Goal: Information Seeking & Learning: Learn about a topic

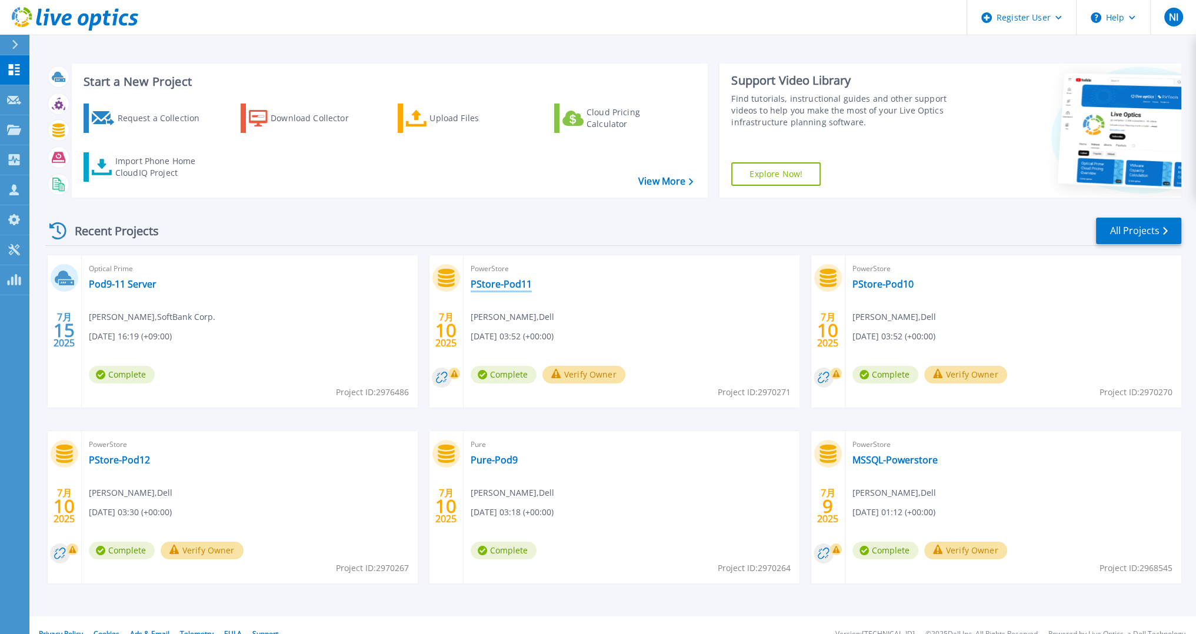
click at [514, 282] on link "PStore-Pod11" at bounding box center [501, 284] width 61 height 12
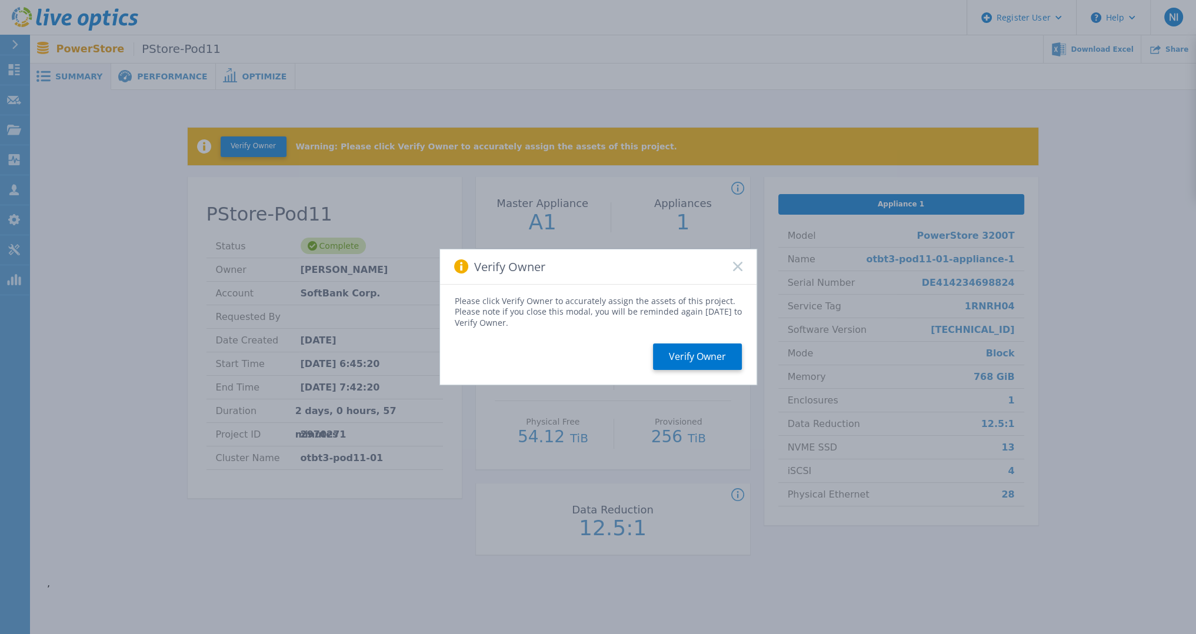
click at [737, 269] on icon at bounding box center [737, 266] width 9 height 9
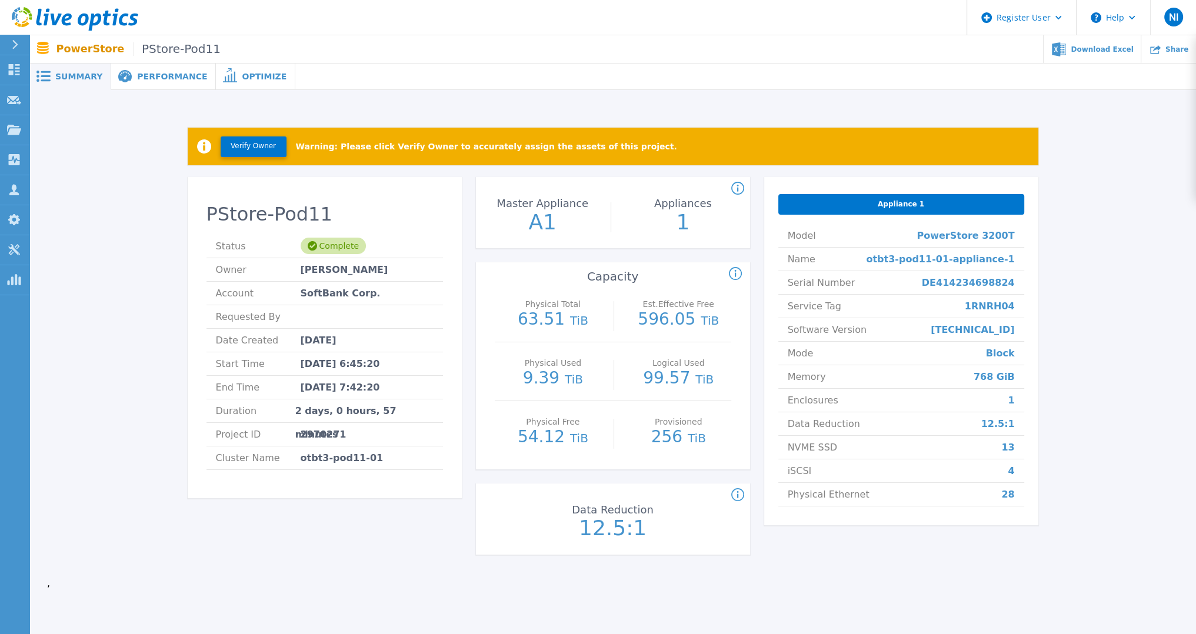
click at [169, 76] on span "Performance" at bounding box center [172, 76] width 70 height 8
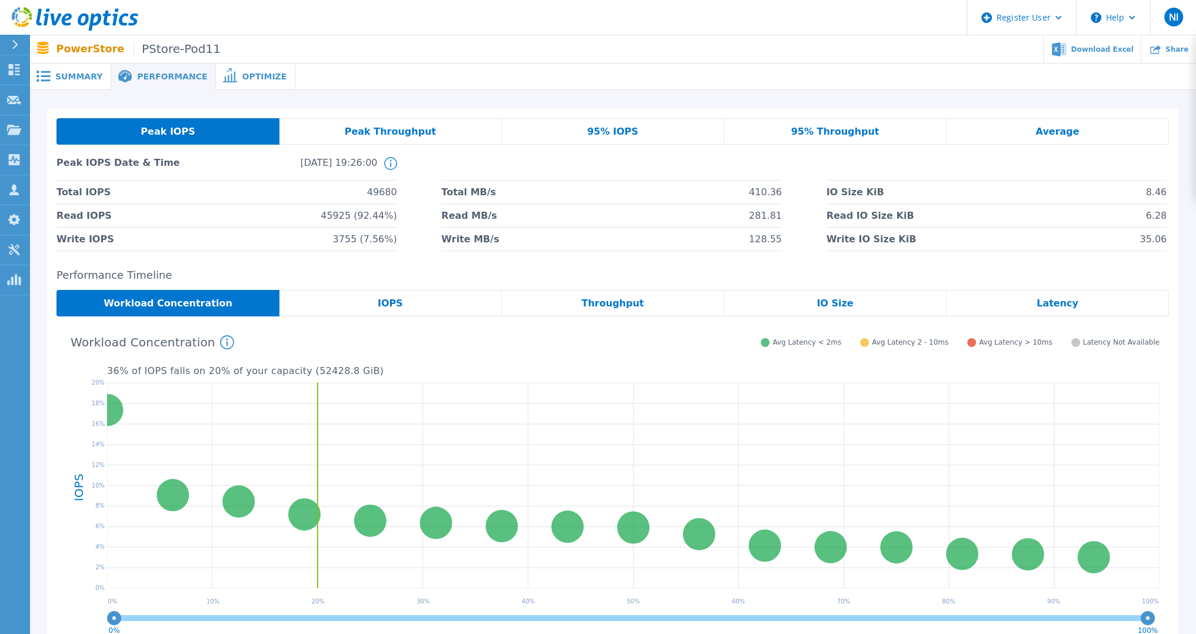
click at [1052, 299] on span "Latency" at bounding box center [1057, 303] width 42 height 9
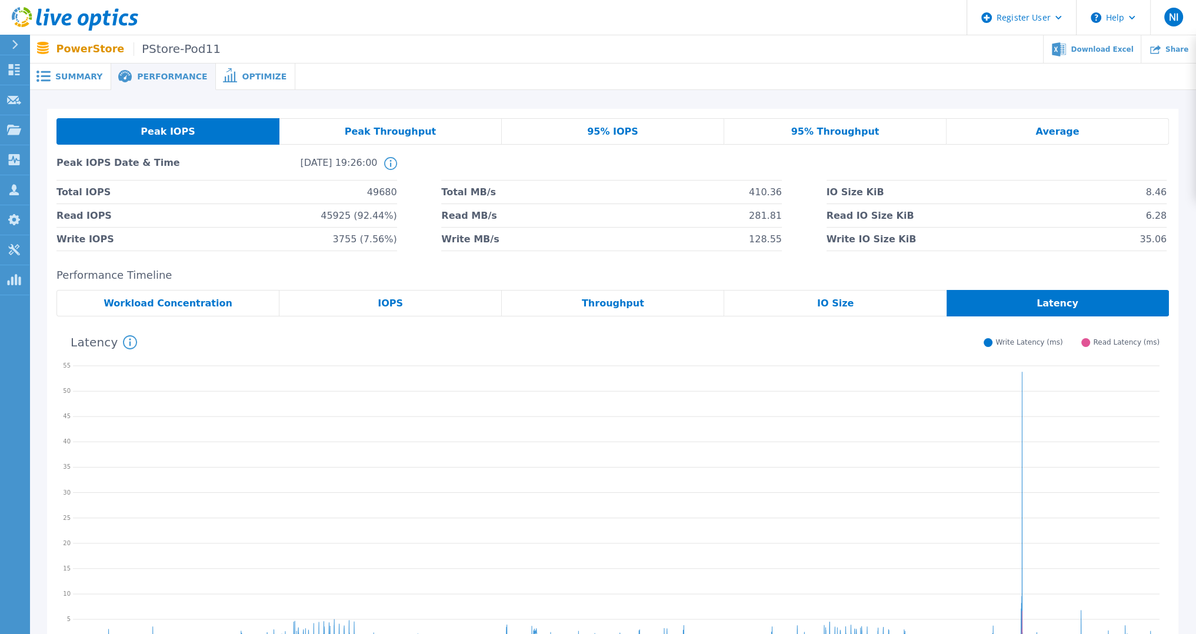
click at [823, 133] on span "95% Throughput" at bounding box center [835, 131] width 88 height 9
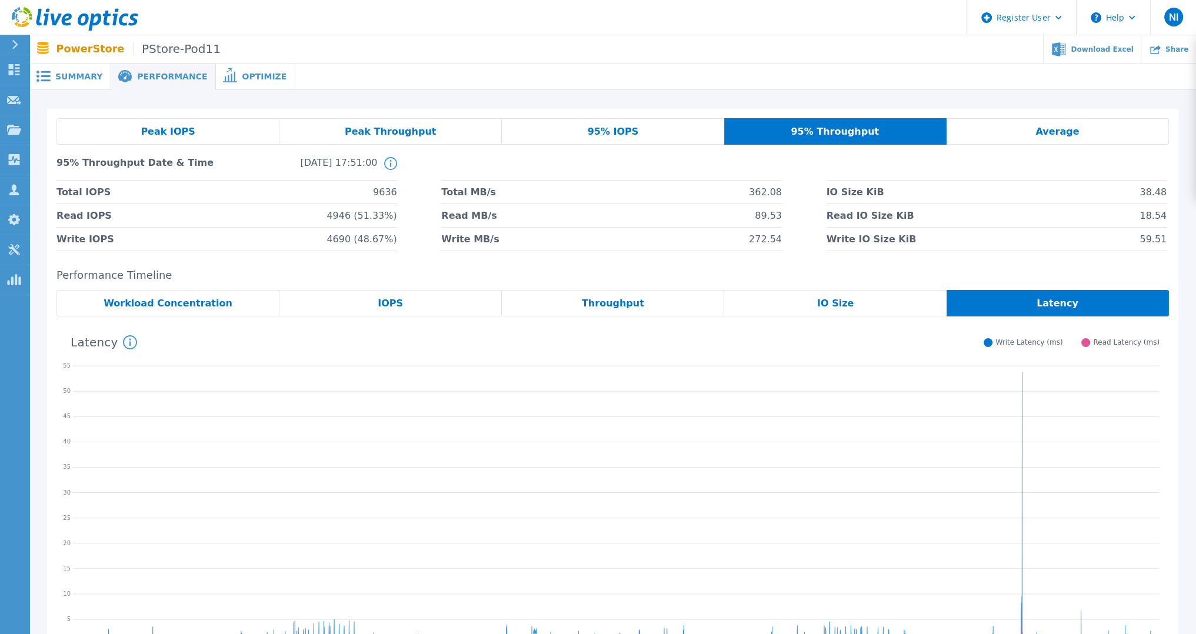
drag, startPoint x: 233, startPoint y: 319, endPoint x: 219, endPoint y: 318, distance: 13.5
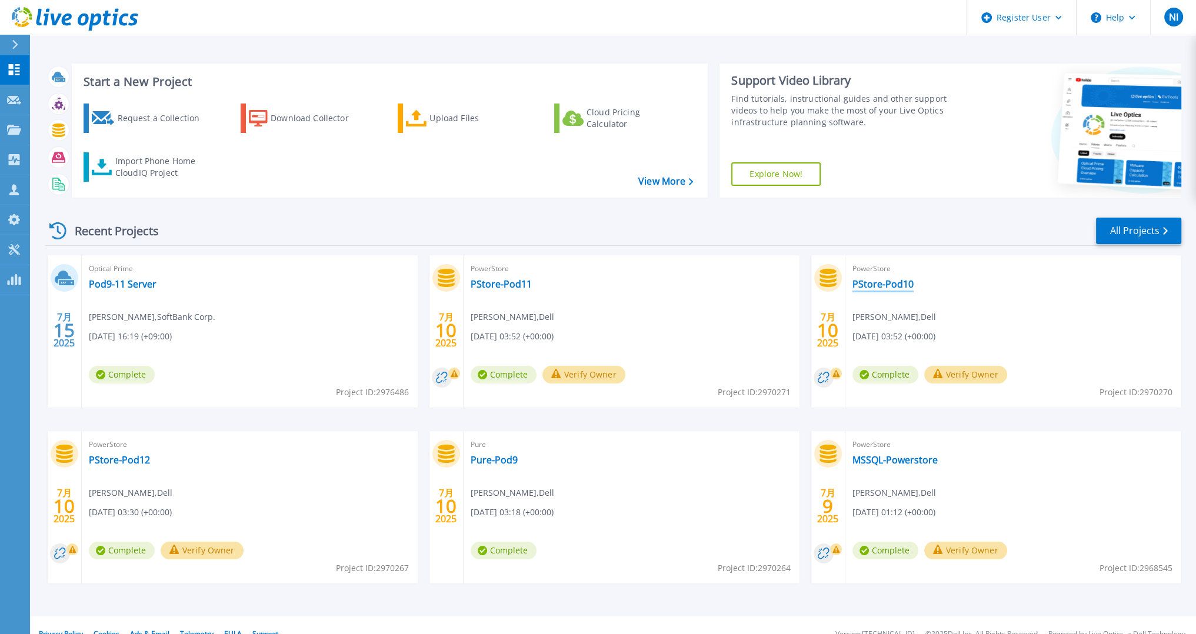
click at [903, 286] on link "PStore-Pod10" at bounding box center [882, 284] width 61 height 12
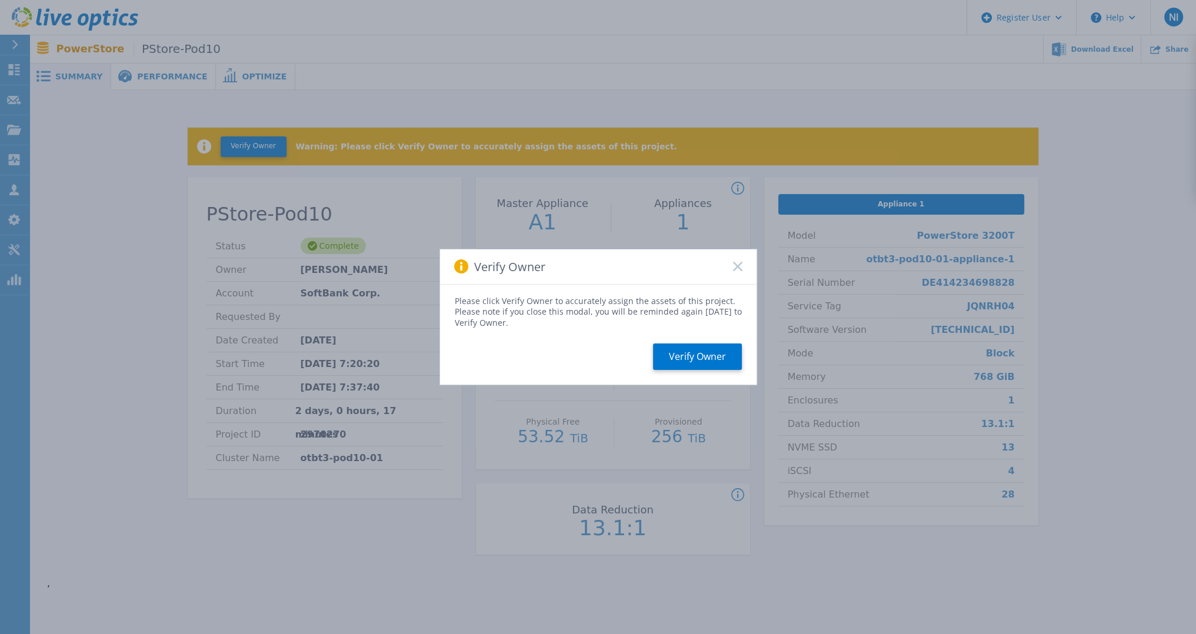
click at [737, 265] on icon at bounding box center [737, 266] width 9 height 9
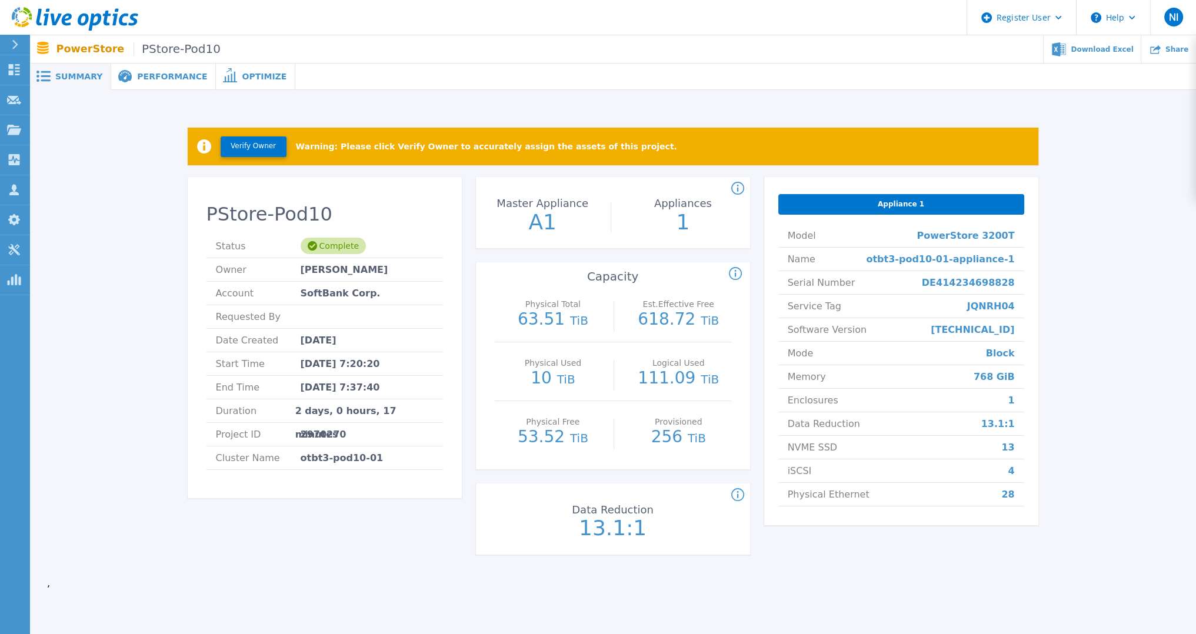
click at [150, 74] on span "Performance" at bounding box center [172, 76] width 70 height 8
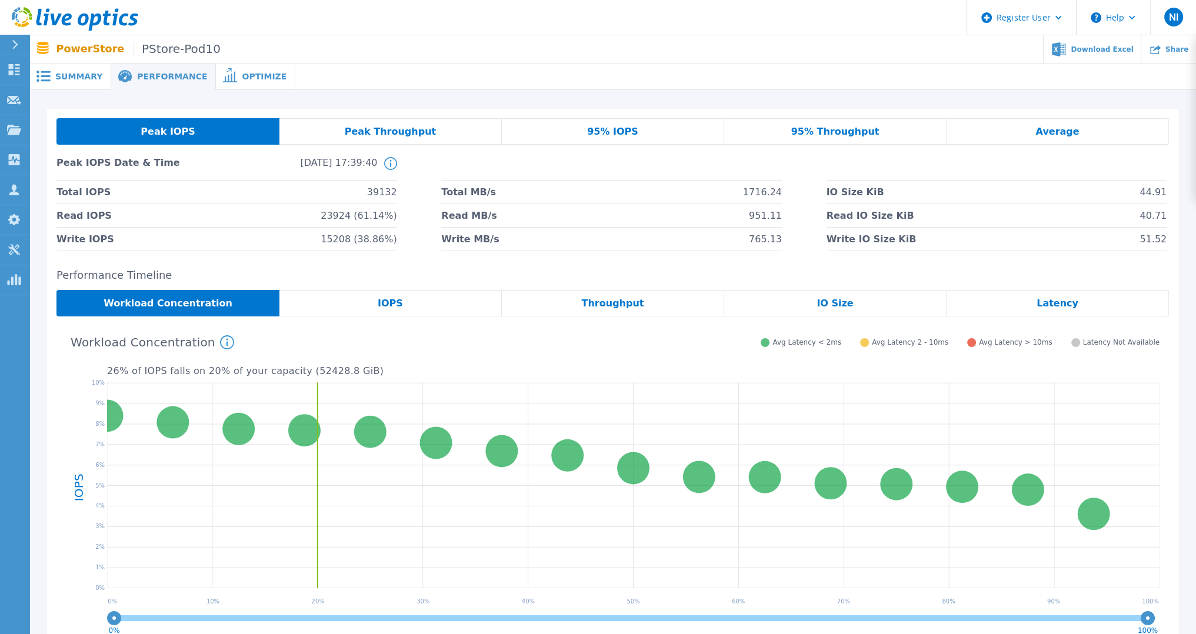
click at [1030, 312] on div "Latency" at bounding box center [1057, 303] width 222 height 26
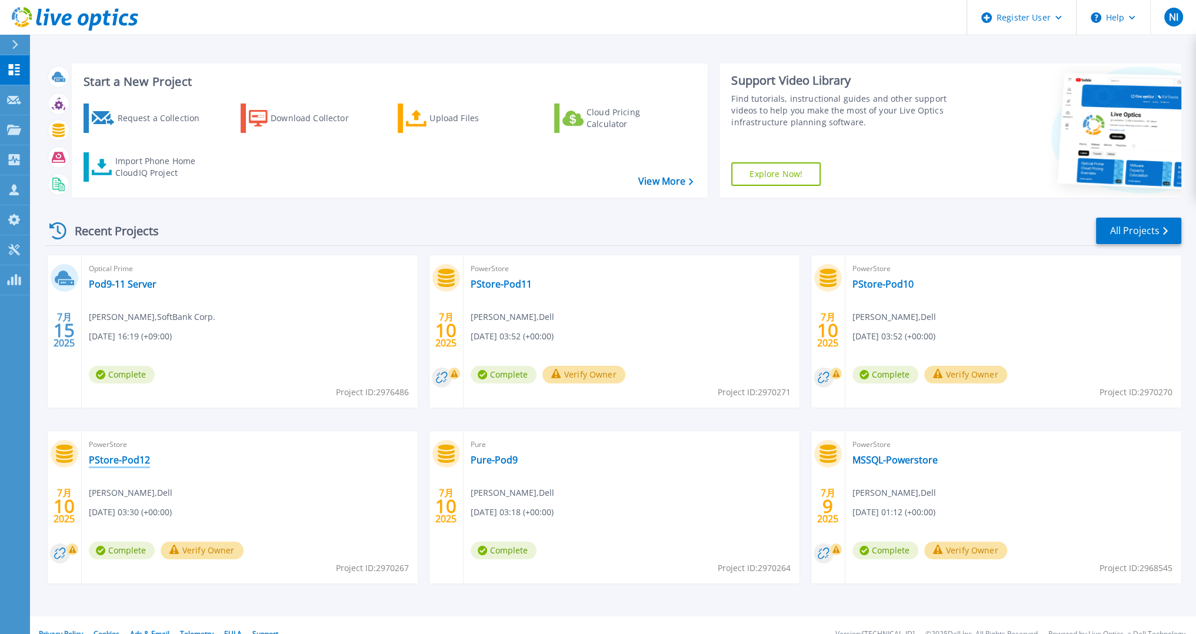
click at [121, 466] on link "PStore-Pod12" at bounding box center [119, 460] width 61 height 12
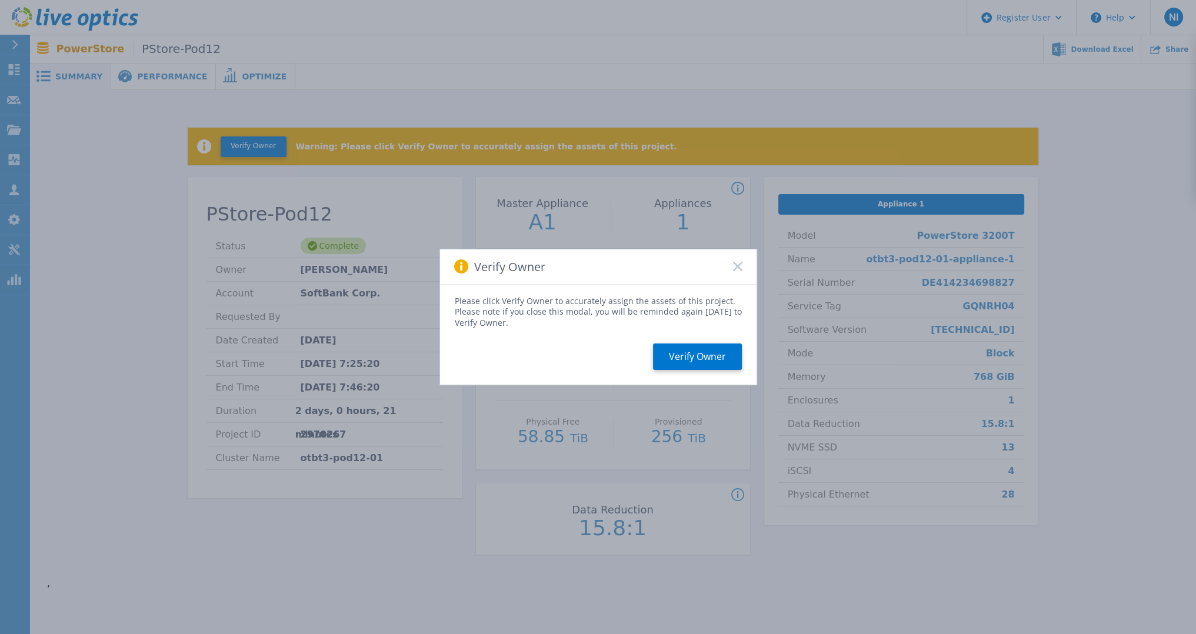
click at [736, 261] on div "Verify Owner" at bounding box center [598, 266] width 316 height 35
click at [736, 268] on rect at bounding box center [737, 267] width 10 height 10
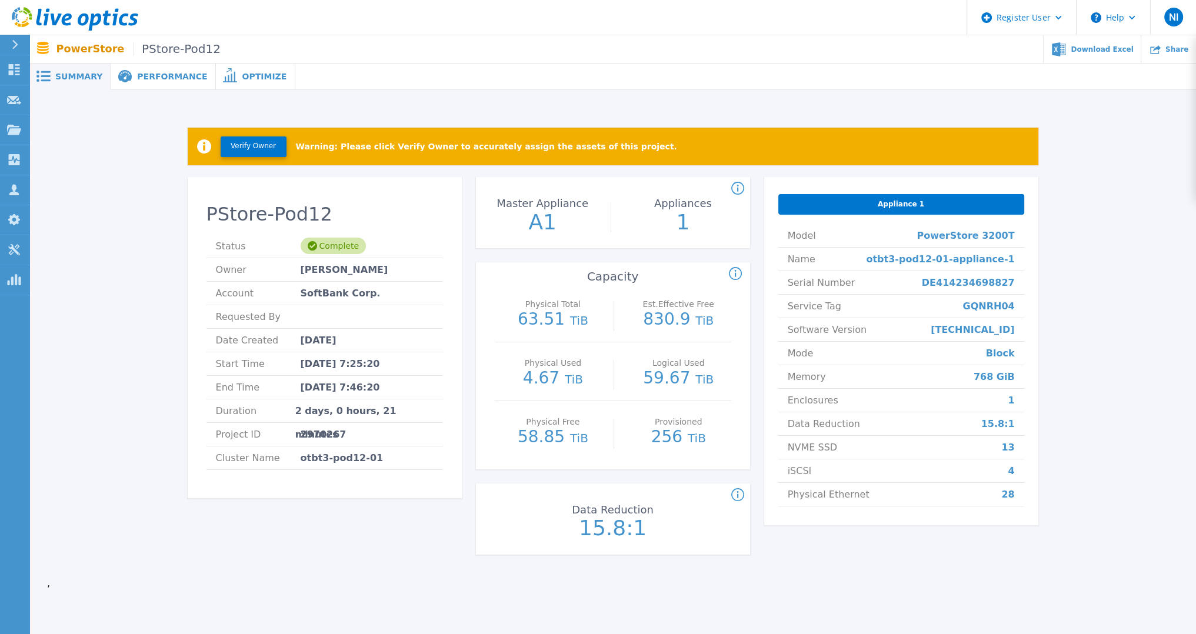
click at [124, 78] on icon at bounding box center [125, 76] width 14 height 13
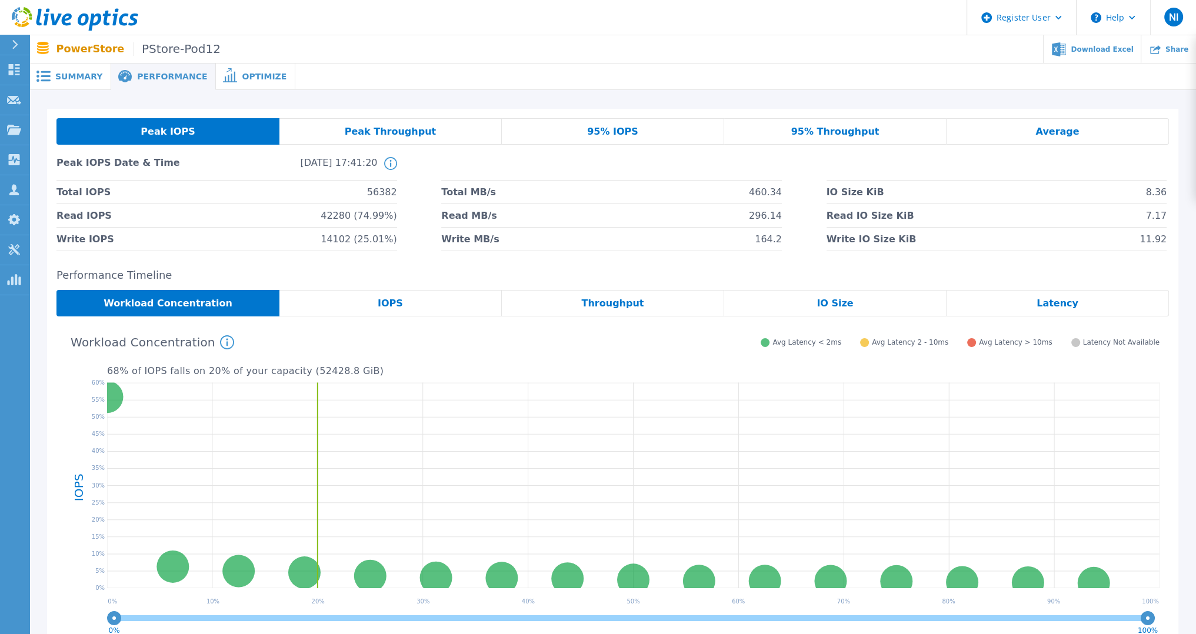
click at [1069, 302] on span "Latency" at bounding box center [1057, 303] width 42 height 9
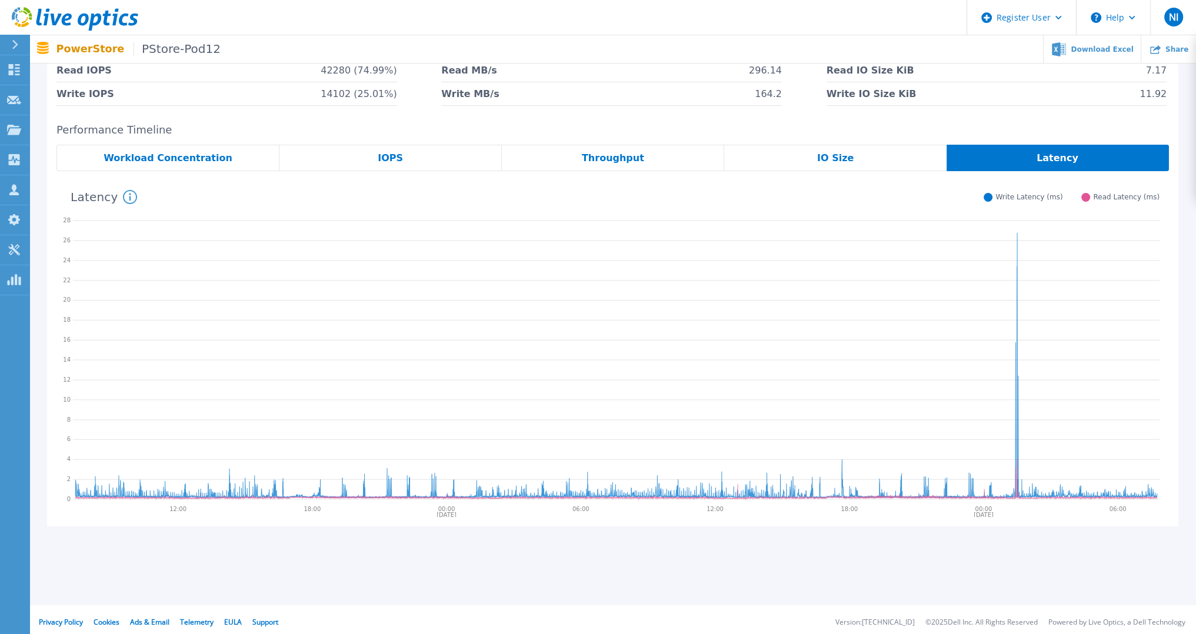
scroll to position [151, 0]
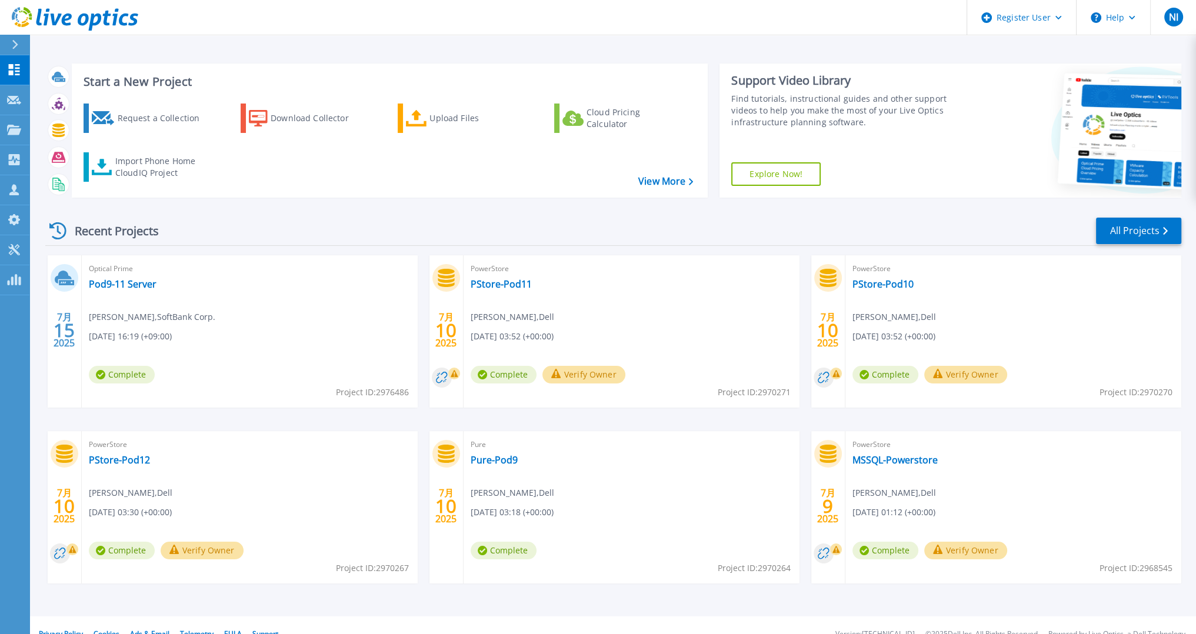
click at [647, 346] on div "PowerStore PStore-Pod11 [PERSON_NAME] , Dell [DATE] 03:52 (+00:00) Complete Ver…" at bounding box center [631, 331] width 336 height 152
click at [903, 288] on link "PStore-Pod10" at bounding box center [882, 284] width 61 height 12
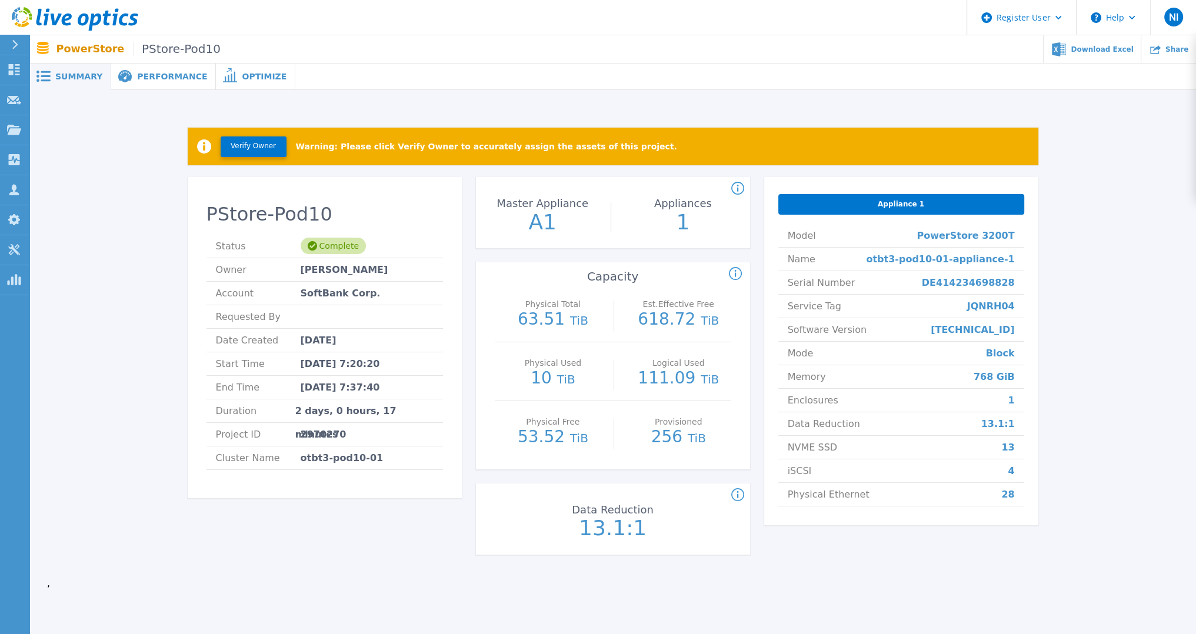
click at [162, 78] on span "Performance" at bounding box center [172, 76] width 70 height 8
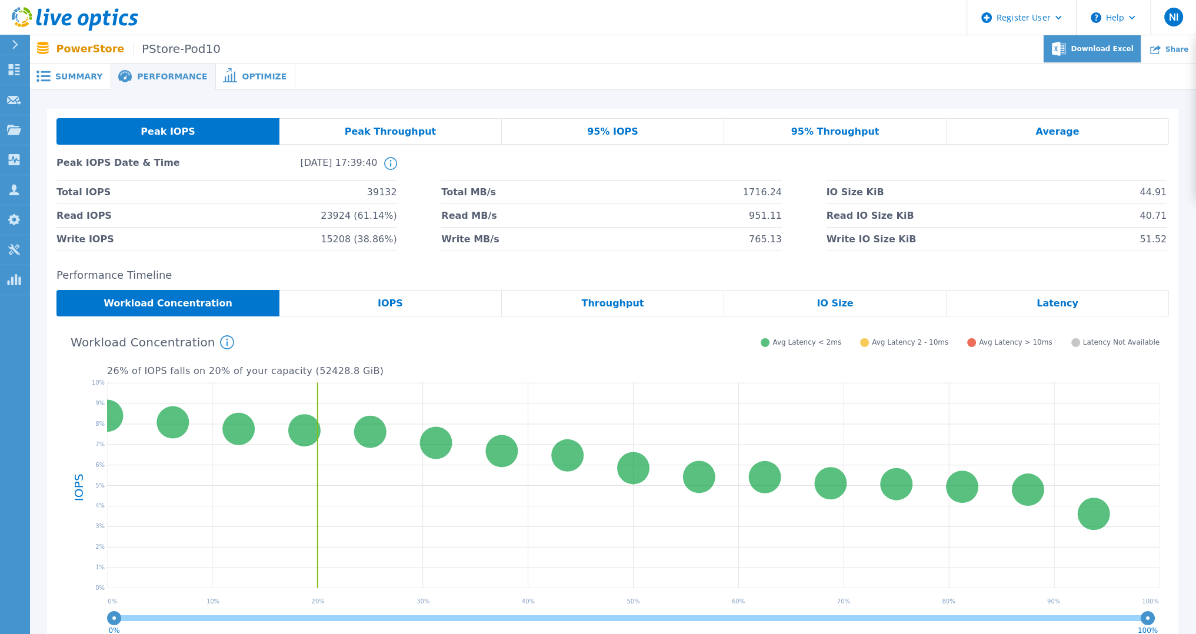
click at [1115, 52] on span "Download Excel" at bounding box center [1101, 48] width 62 height 7
click at [216, 67] on div "Optimize" at bounding box center [255, 77] width 79 height 26
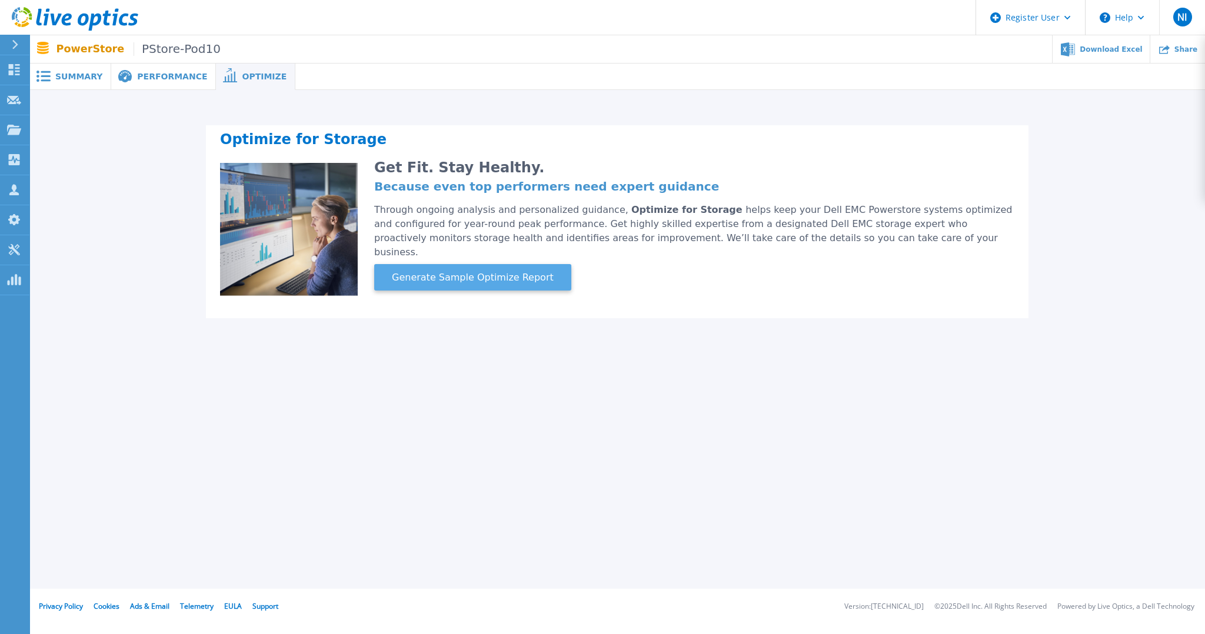
click at [539, 271] on button "Generate Sample Optimize Report" at bounding box center [472, 277] width 197 height 26
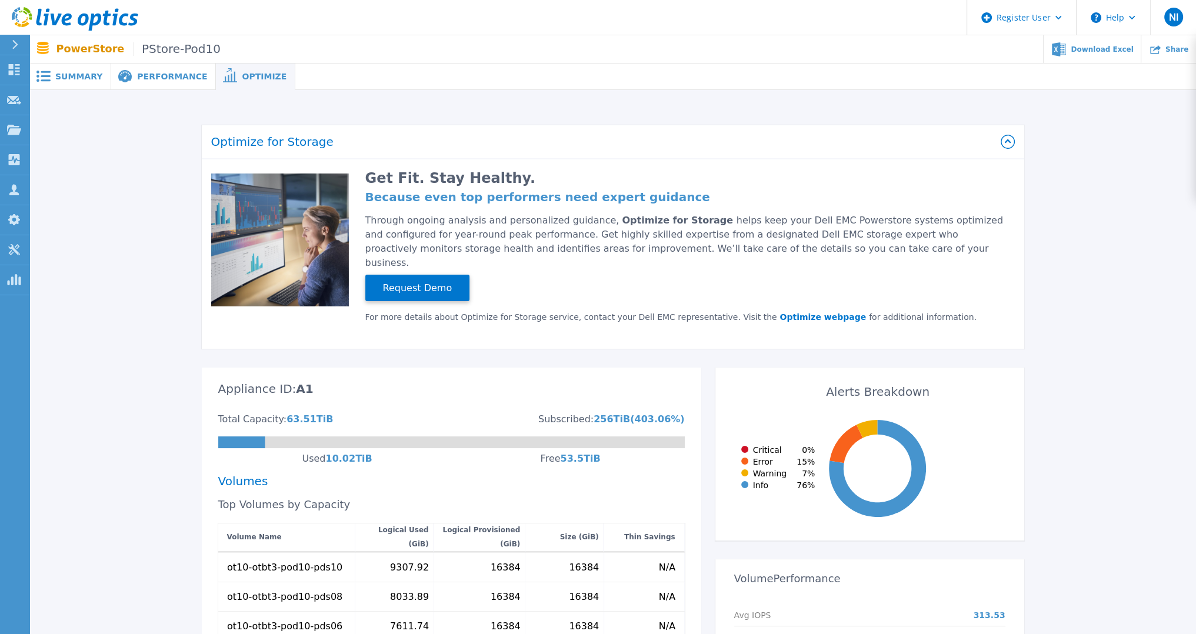
click at [135, 377] on div "Optimize for Storage Get Fit. Stay Healthy. Because even top performers need ex…" at bounding box center [612, 530] width 1131 height 842
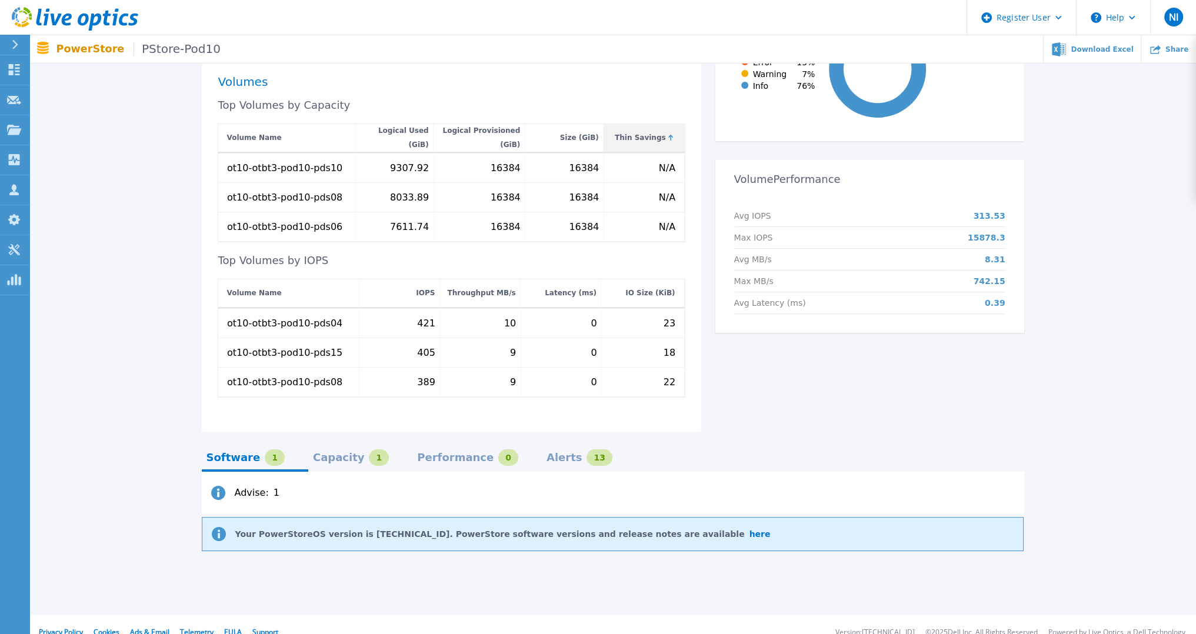
scroll to position [401, 0]
click at [423, 450] on div "Performance 0" at bounding box center [467, 456] width 101 height 16
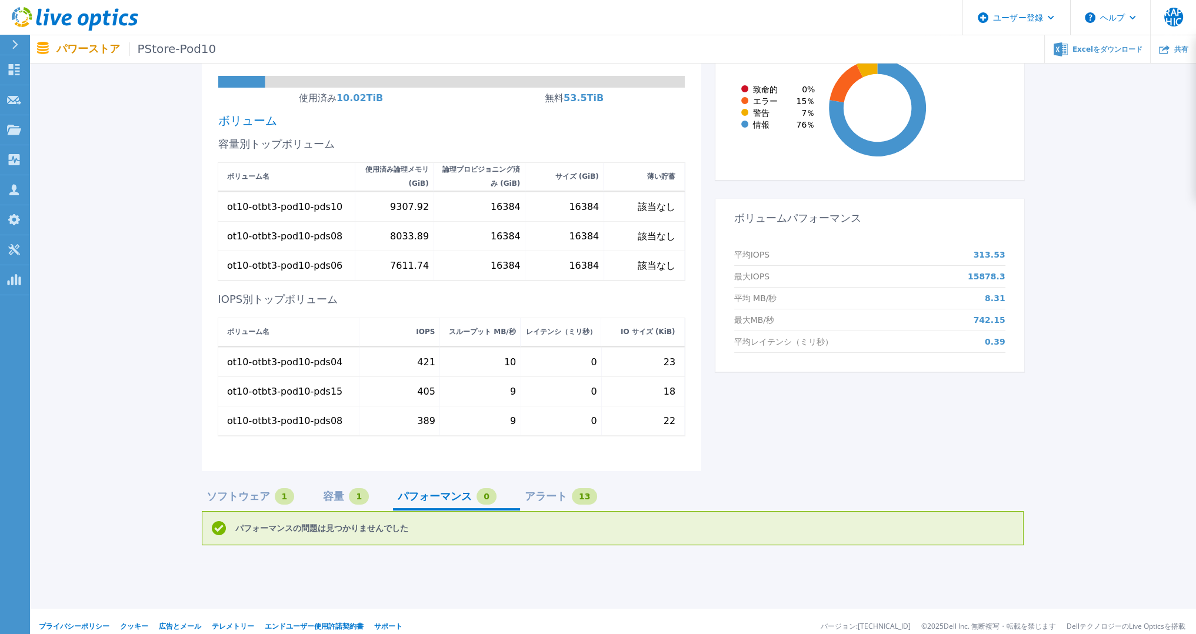
scroll to position [356, 0]
